Goal: Complete application form

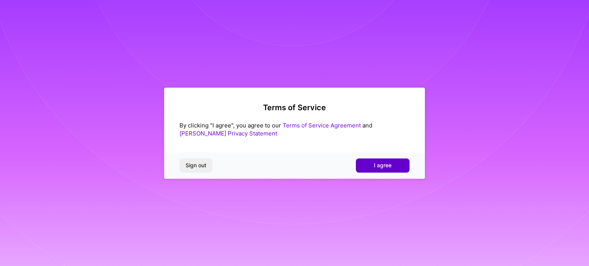
click at [371, 171] on button "I agree" at bounding box center [383, 166] width 54 height 14
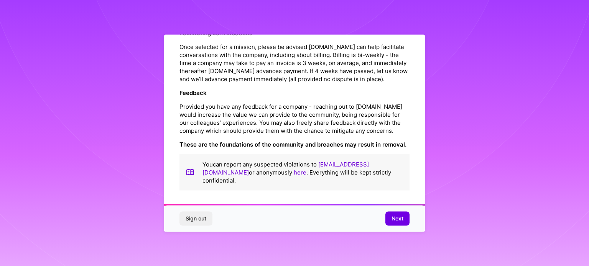
scroll to position [889, 0]
click at [392, 215] on span "Next" at bounding box center [397, 219] width 12 height 8
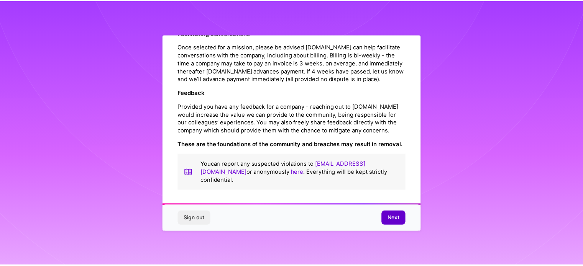
scroll to position [9, 0]
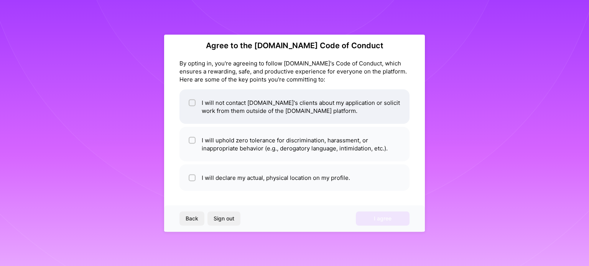
click at [305, 103] on li "I will not contact [DOMAIN_NAME]'s clients about my application or solicit work…" at bounding box center [294, 106] width 230 height 34
checkbox input "true"
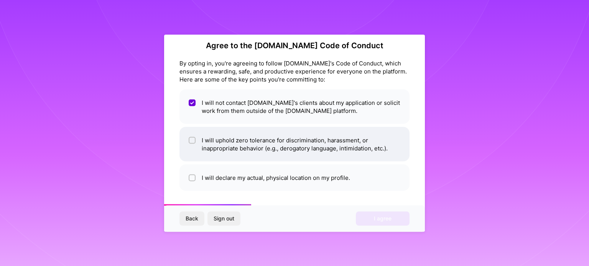
drag, startPoint x: 276, startPoint y: 142, endPoint x: 249, endPoint y: 148, distance: 27.4
click at [249, 148] on li "I will uphold zero tolerance for discrimination, harassment, or inappropriate b…" at bounding box center [294, 144] width 230 height 34
checkbox input "true"
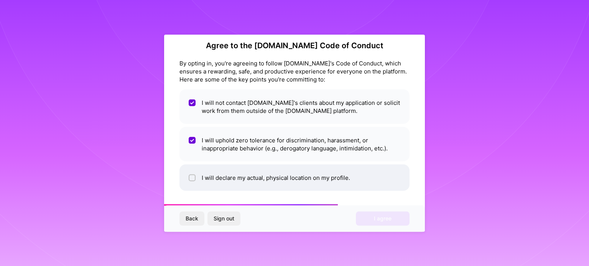
click at [270, 177] on li "I will declare my actual, physical location on my profile." at bounding box center [294, 177] width 230 height 26
checkbox input "true"
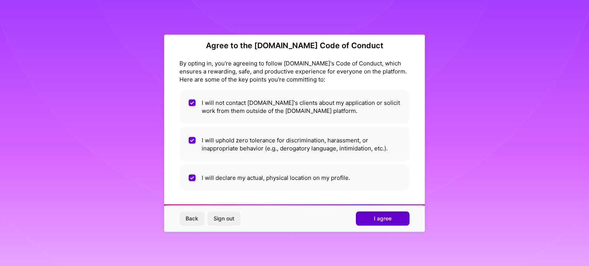
click at [364, 218] on button "I agree" at bounding box center [383, 219] width 54 height 14
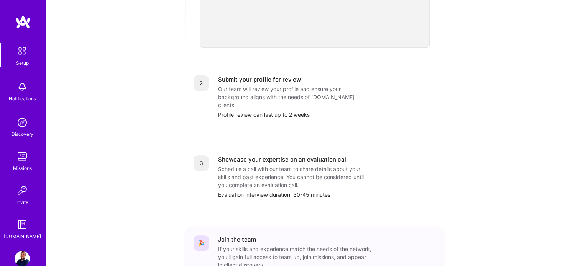
scroll to position [316, 0]
